Goal: Information Seeking & Learning: Learn about a topic

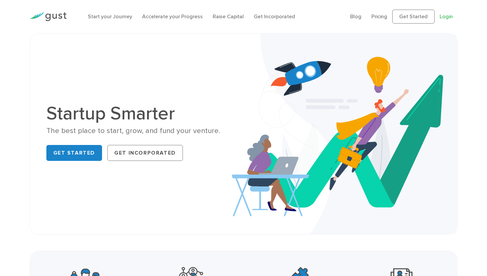
click at [447, 17] on link "Login" at bounding box center [445, 16] width 13 height 6
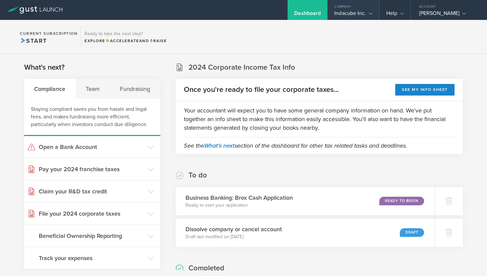
click at [361, 11] on div "Indacube Inc." at bounding box center [353, 15] width 38 height 10
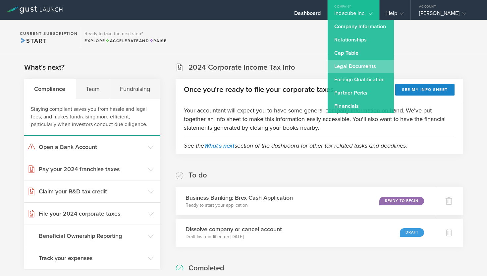
click at [357, 70] on link "Legal Documents" at bounding box center [361, 66] width 66 height 13
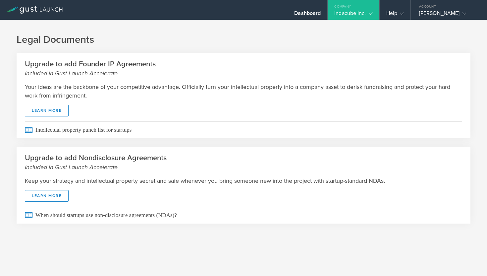
click at [361, 15] on div "Indacube Inc." at bounding box center [353, 15] width 38 height 10
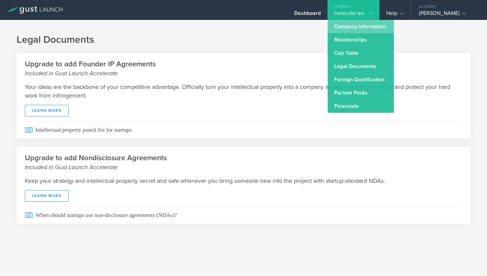
click at [361, 25] on link "Company Information" at bounding box center [361, 26] width 66 height 13
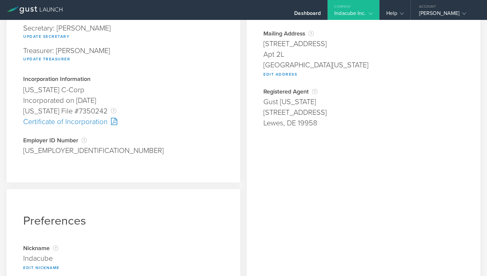
scroll to position [74, 0]
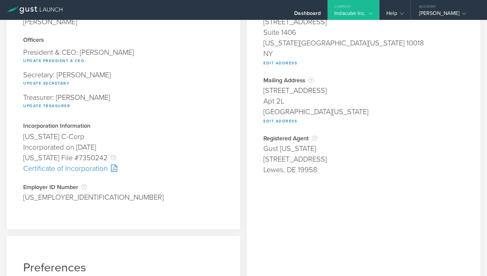
click at [87, 170] on div "Certificate of Incorporation" at bounding box center [123, 168] width 200 height 11
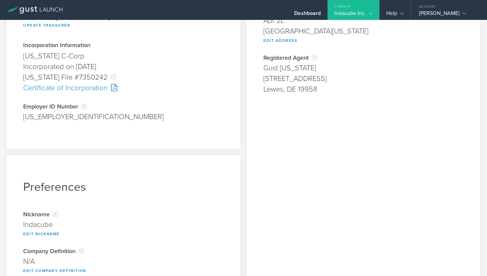
scroll to position [135, 0]
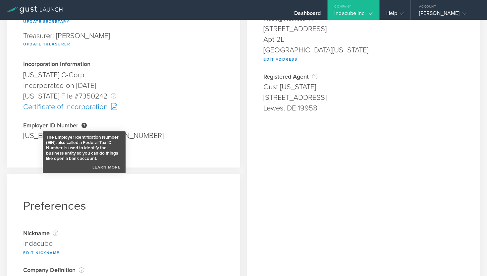
click at [86, 125] on div "The Employer Identification Number (EIN), also called a Federal Tax ID Number, …" at bounding box center [83, 125] width 5 height 5
click at [85, 126] on div "The Employer Identification Number (EIN), also called a Federal Tax ID Number, …" at bounding box center [83, 125] width 5 height 5
click at [108, 167] on link "Learn More" at bounding box center [106, 165] width 31 height 9
